Goal: Task Accomplishment & Management: Use online tool/utility

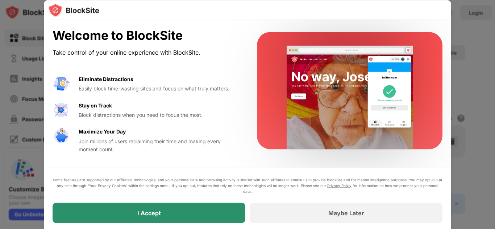
click at [170, 219] on div "I Accept" at bounding box center [149, 213] width 193 height 20
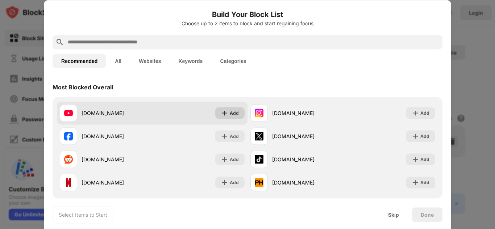
click at [230, 113] on div "Add" at bounding box center [234, 112] width 9 height 7
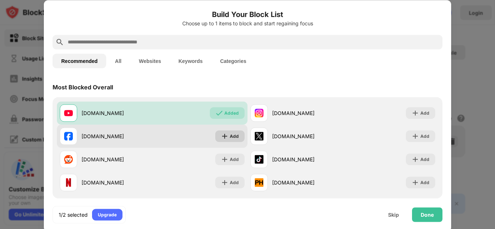
click at [230, 136] on div "Add" at bounding box center [234, 136] width 9 height 7
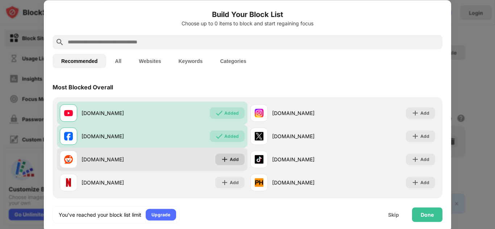
click at [230, 157] on div "Add" at bounding box center [234, 159] width 9 height 7
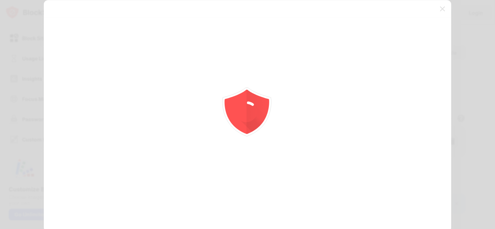
click at [227, 185] on div at bounding box center [247, 114] width 495 height 229
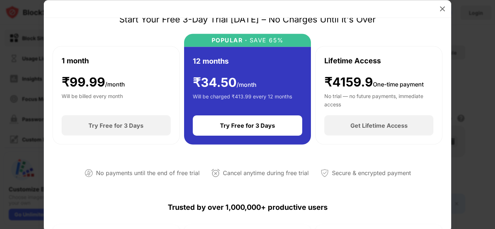
scroll to position [36, 0]
